Goal: Find contact information: Find contact information

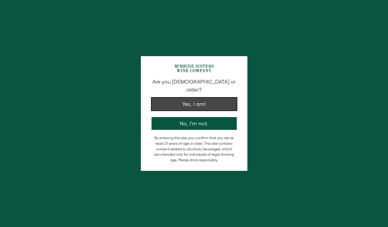
click at [176, 98] on button "Yes, I am!" at bounding box center [194, 104] width 85 height 13
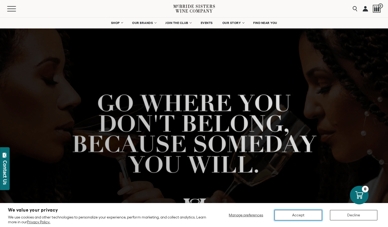
click at [301, 217] on button "Accept" at bounding box center [298, 215] width 47 height 10
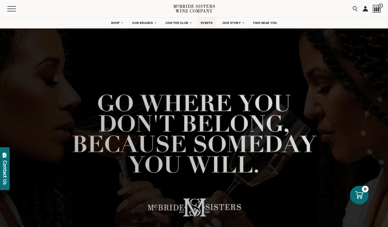
click at [210, 21] on span "EVENTS" at bounding box center [207, 23] width 12 height 4
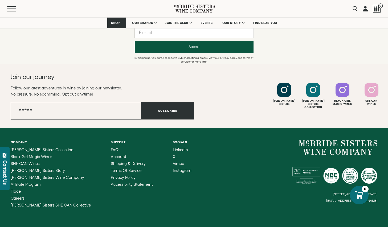
scroll to position [647, 0]
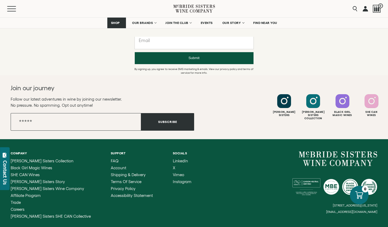
click at [188, 43] on input "text" at bounding box center [194, 43] width 119 height 12
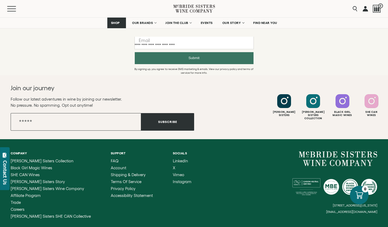
type input "**********"
click at [220, 55] on button "Submit" at bounding box center [194, 58] width 119 height 12
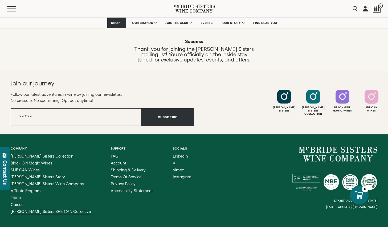
click at [42, 210] on span "[PERSON_NAME] Sisters SHE CAN Collective" at bounding box center [51, 212] width 80 height 5
click at [31, 192] on span "Affiliate Program" at bounding box center [26, 191] width 30 height 5
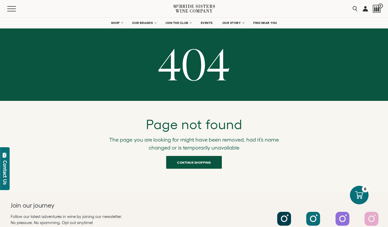
scroll to position [159, 0]
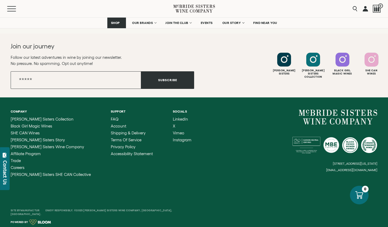
drag, startPoint x: 380, startPoint y: 170, endPoint x: 334, endPoint y: 172, distance: 45.9
click at [334, 172] on div "Company McBride Sisters Collection Black Girl Magic Wines SHE CAN Wines McBride…" at bounding box center [194, 144] width 388 height 92
drag, startPoint x: 331, startPoint y: 170, endPoint x: 346, endPoint y: 169, distance: 15.8
click at [345, 169] on div "6114 La Salle Avenue, #280, Oakland, California, US 94611 hello@mcbridesisters.…" at bounding box center [286, 141] width 184 height 62
click at [346, 169] on small "[EMAIL_ADDRESS][DOMAIN_NAME]" at bounding box center [352, 170] width 51 height 4
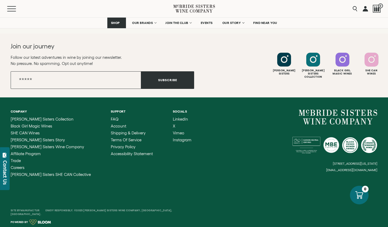
click at [346, 169] on small "[EMAIL_ADDRESS][DOMAIN_NAME]" at bounding box center [352, 170] width 51 height 4
click at [352, 169] on small "[EMAIL_ADDRESS][DOMAIN_NAME]" at bounding box center [352, 170] width 51 height 4
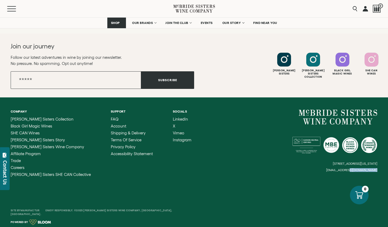
click at [352, 169] on small "[EMAIL_ADDRESS][DOMAIN_NAME]" at bounding box center [352, 170] width 51 height 4
drag, startPoint x: 331, startPoint y: 170, endPoint x: 370, endPoint y: 171, distance: 39.7
click at [370, 171] on div "6114 La Salle Avenue, #280, Oakland, California, US 94611 hello@mcbridesisters.…" at bounding box center [286, 141] width 184 height 62
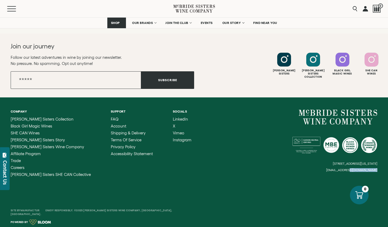
click at [357, 171] on small "[EMAIL_ADDRESS][DOMAIN_NAME]" at bounding box center [352, 170] width 51 height 4
